Goal: Navigation & Orientation: Find specific page/section

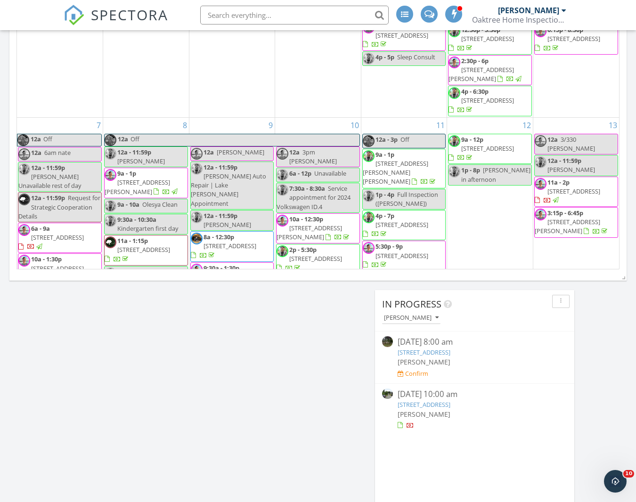
scroll to position [953, 637]
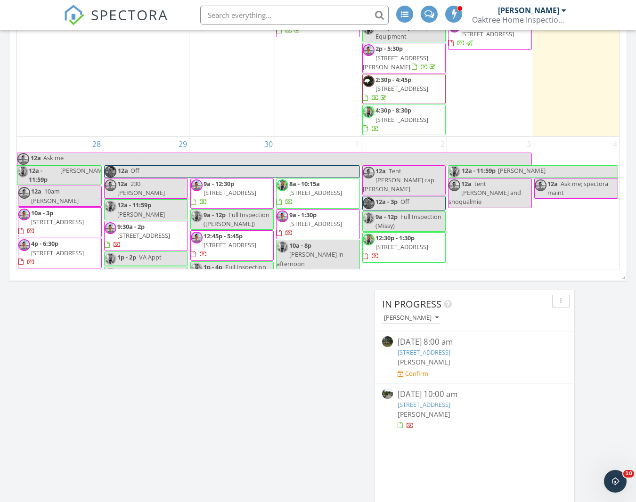
click at [133, 9] on span "SPECTORA" at bounding box center [129, 15] width 77 height 20
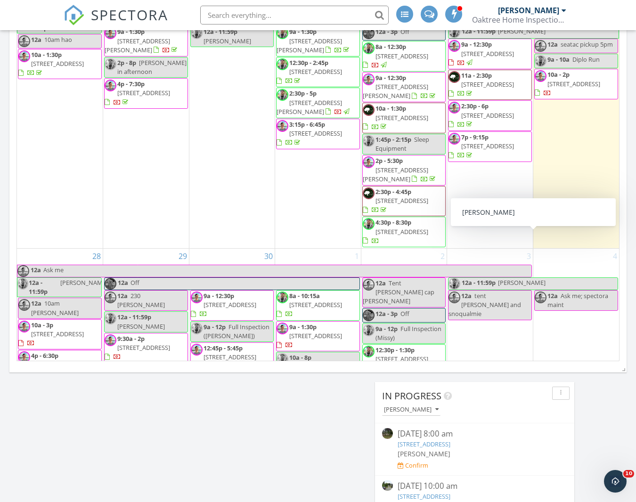
scroll to position [697, 0]
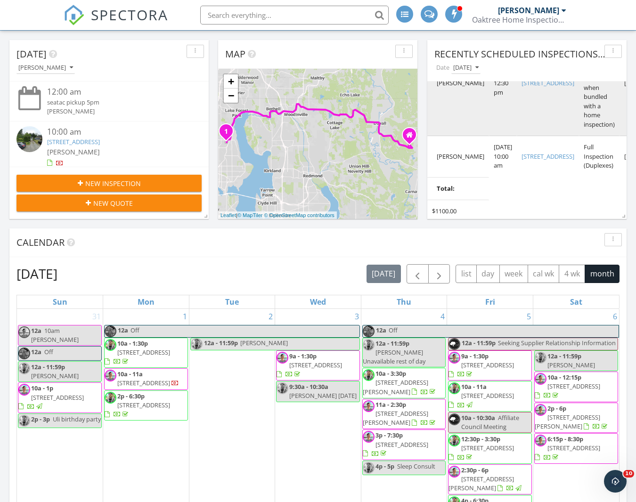
scroll to position [112, 0]
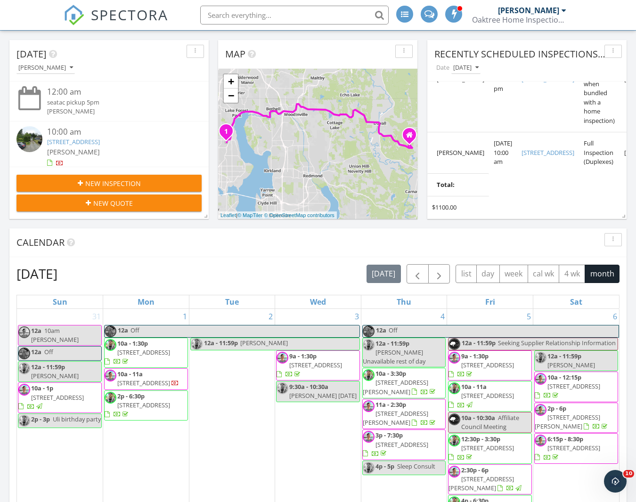
click at [125, 19] on span "SPECTORA" at bounding box center [129, 15] width 77 height 20
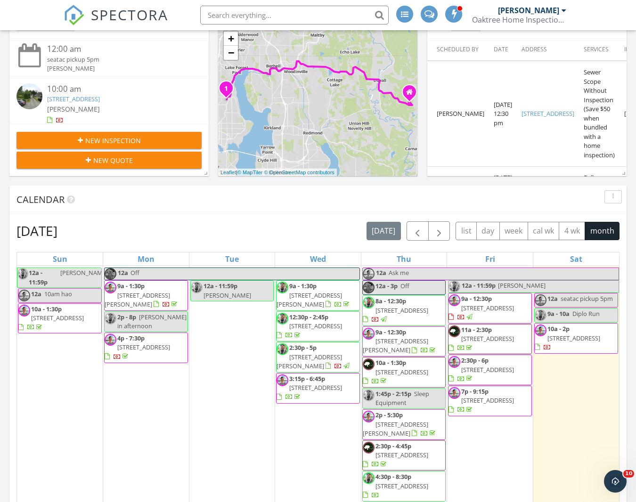
scroll to position [96, 0]
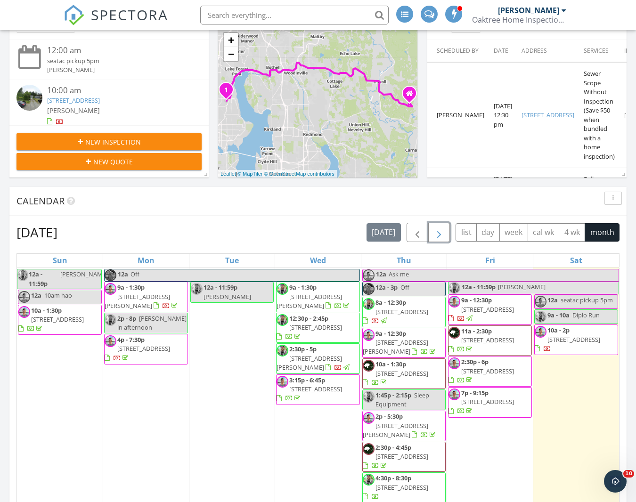
click at [443, 227] on span "button" at bounding box center [439, 232] width 11 height 11
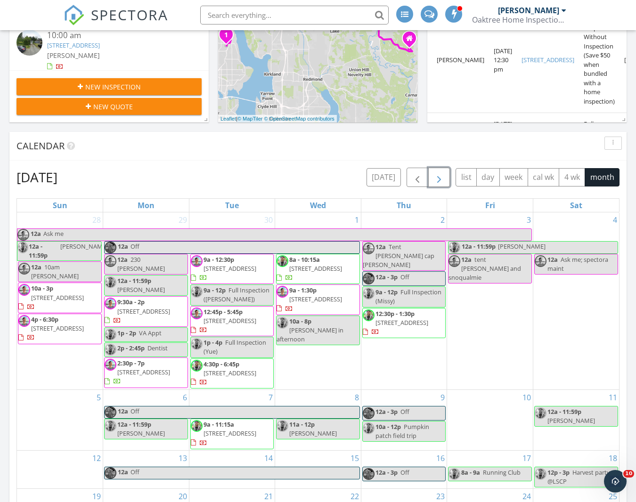
scroll to position [148, 0]
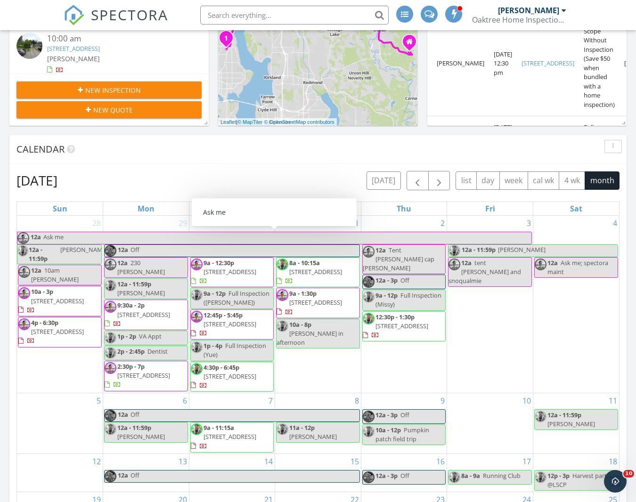
click at [298, 161] on div "Calendar" at bounding box center [317, 149] width 617 height 29
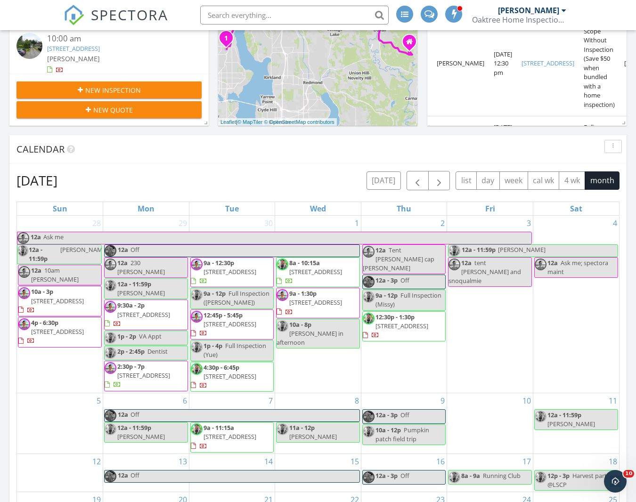
click at [135, 18] on span "SPECTORA" at bounding box center [129, 15] width 77 height 20
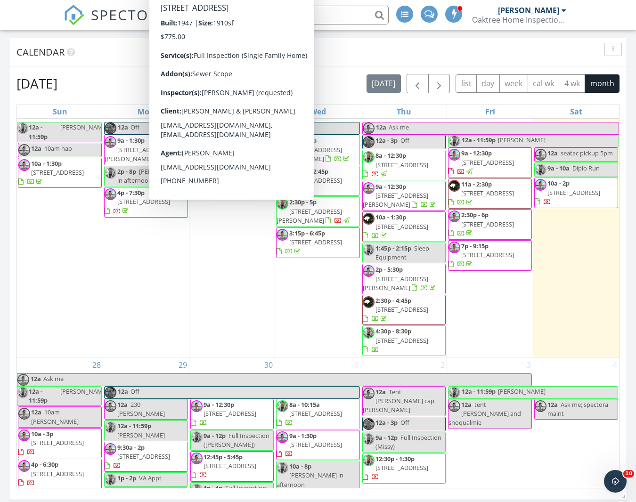
scroll to position [710, 0]
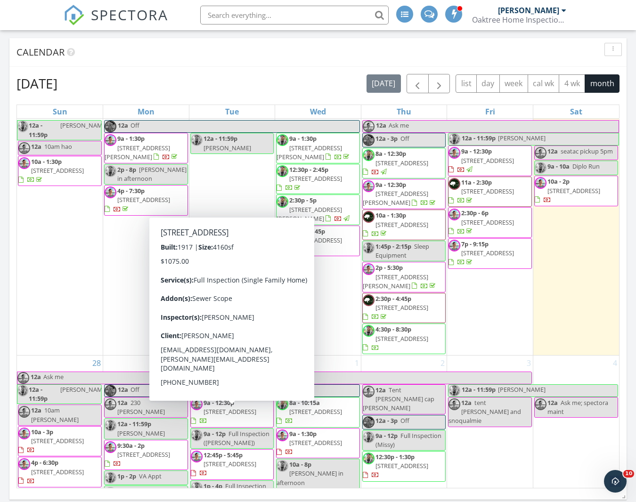
click at [272, 53] on div "Calendar" at bounding box center [310, 52] width 589 height 14
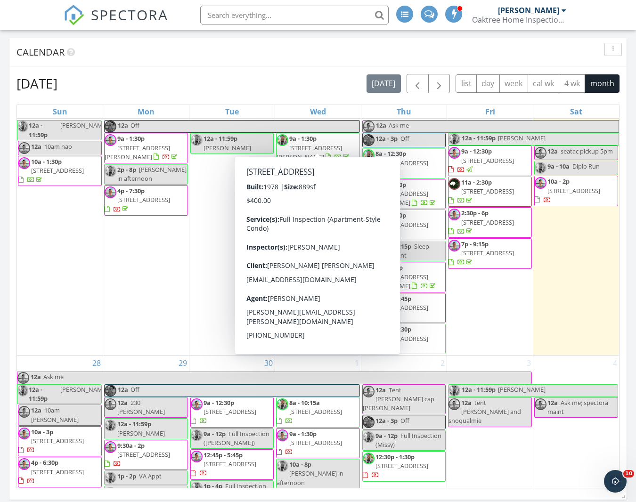
click at [295, 66] on div "Calendar" at bounding box center [317, 52] width 617 height 29
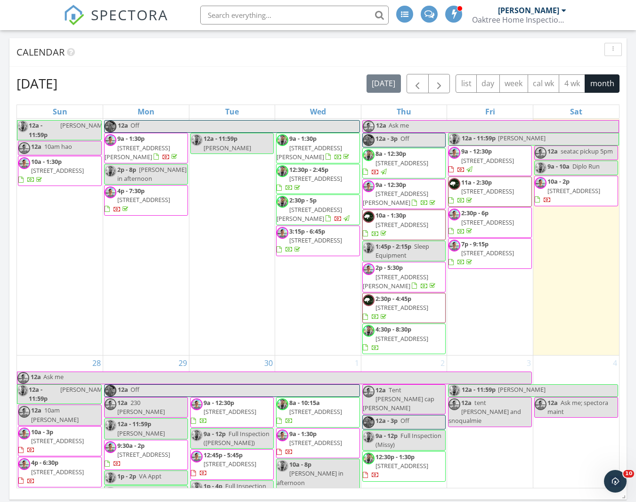
click at [314, 50] on div "Calendar" at bounding box center [310, 52] width 589 height 14
click at [312, 50] on div "Calendar" at bounding box center [310, 52] width 589 height 14
click at [316, 50] on div "Calendar" at bounding box center [310, 52] width 589 height 14
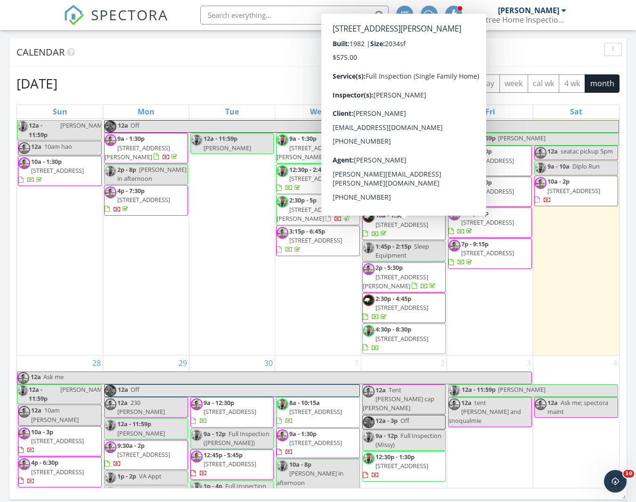
click at [267, 77] on div "September 2025 today list day week cal wk 4 wk month" at bounding box center [317, 83] width 603 height 19
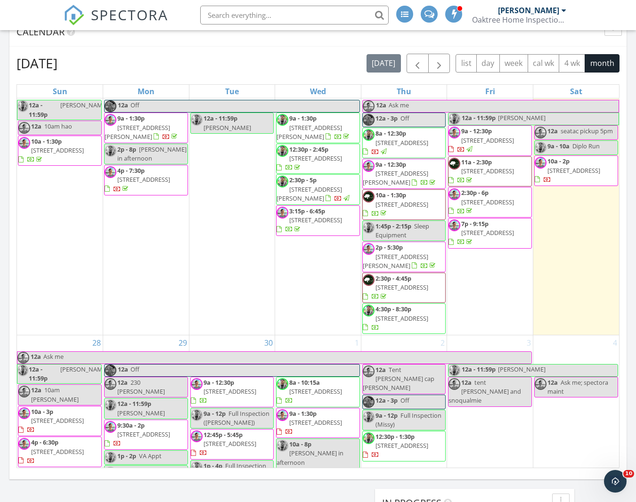
scroll to position [268, 0]
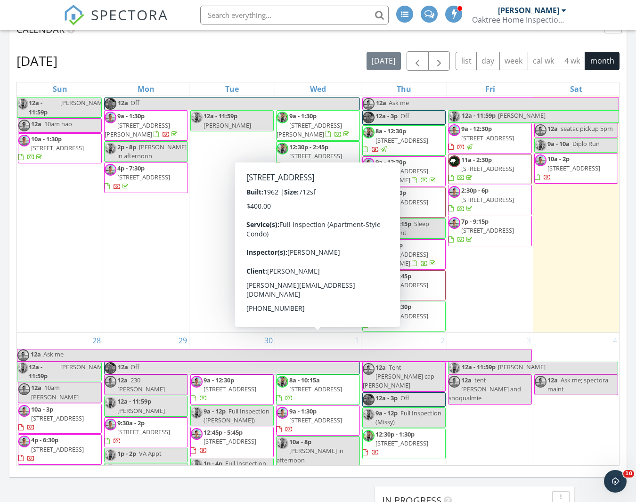
click at [342, 385] on span "[STREET_ADDRESS]" at bounding box center [315, 389] width 53 height 8
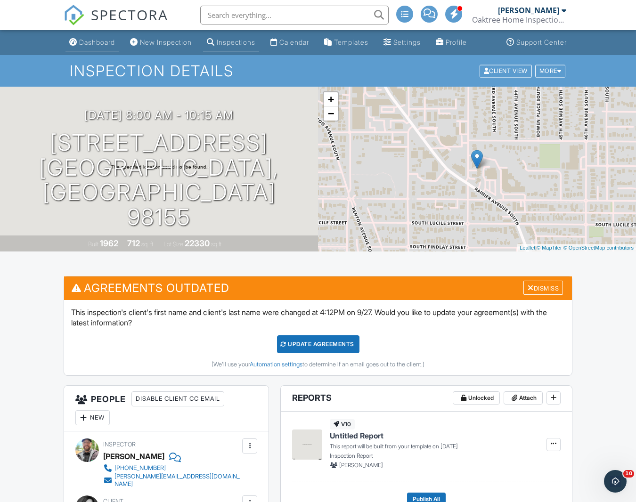
click at [94, 46] on div "Dashboard" at bounding box center [97, 42] width 36 height 8
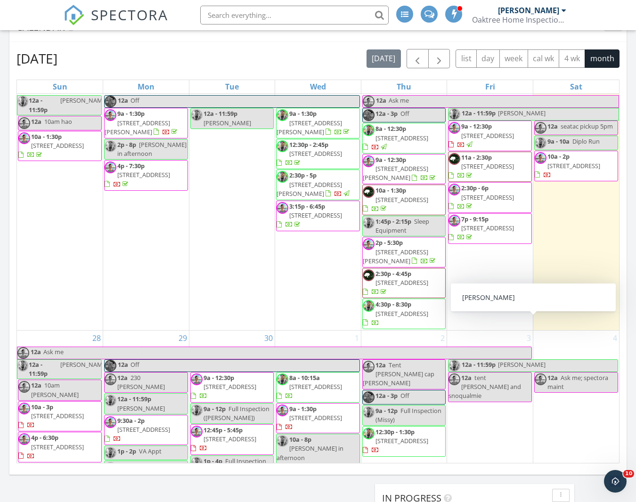
scroll to position [280, 0]
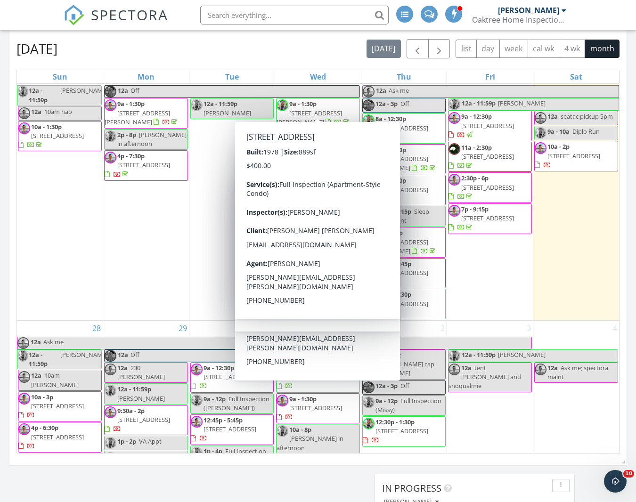
click at [321, 46] on div "September 2025 today list day week cal wk 4 wk month" at bounding box center [317, 48] width 603 height 19
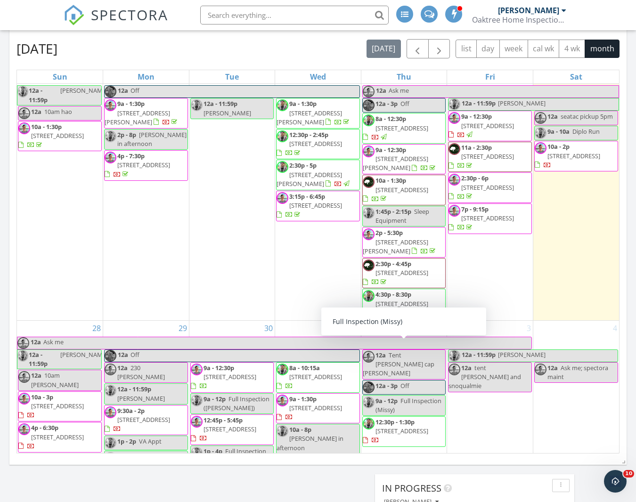
click at [135, 9] on span "SPECTORA" at bounding box center [129, 15] width 77 height 20
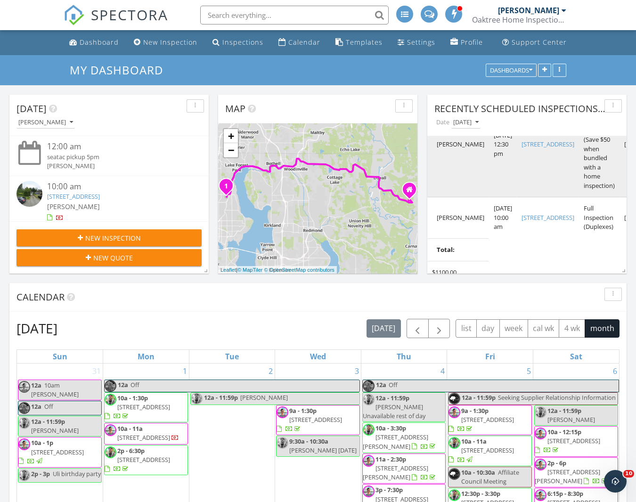
scroll to position [112, 0]
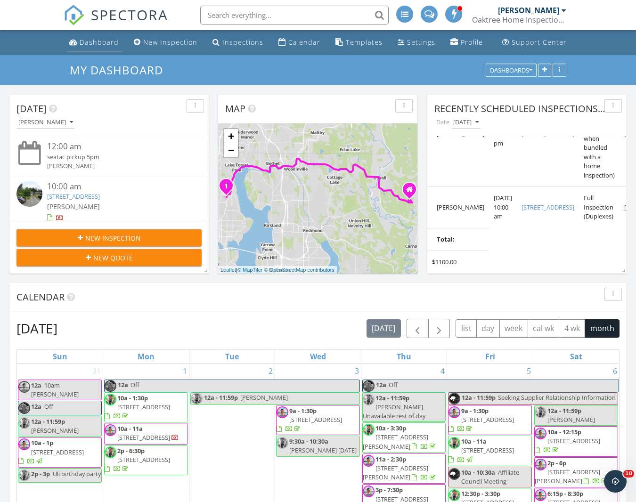
click at [89, 42] on div "Dashboard" at bounding box center [99, 42] width 39 height 9
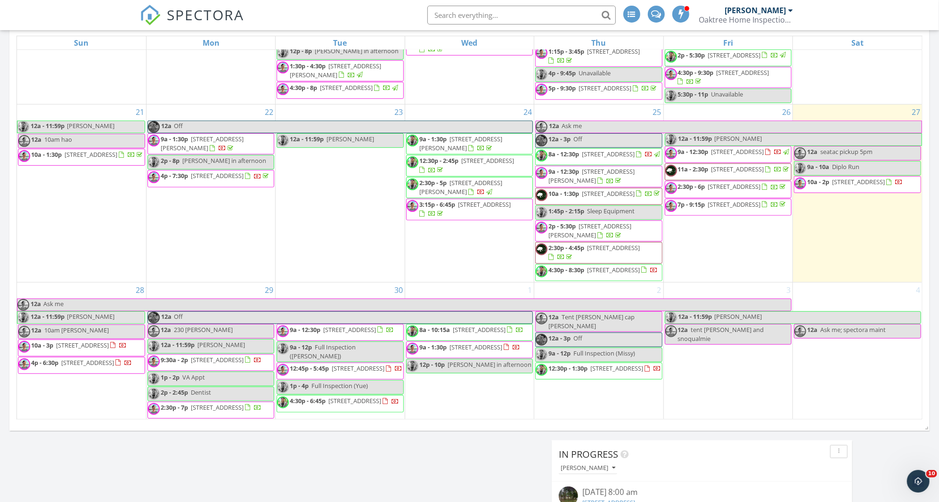
scroll to position [483, 0]
